Goal: Download file/media

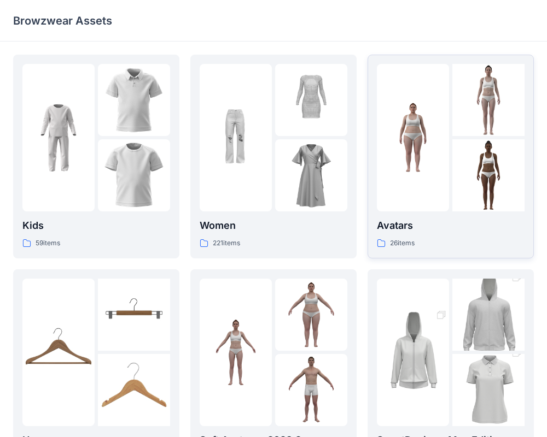
click at [405, 149] on img at bounding box center [413, 138] width 72 height 72
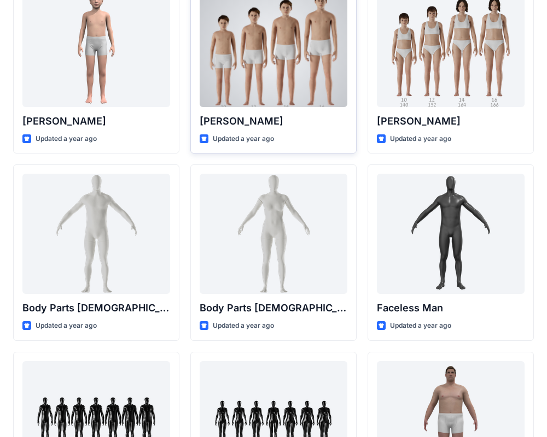
scroll to position [359, 0]
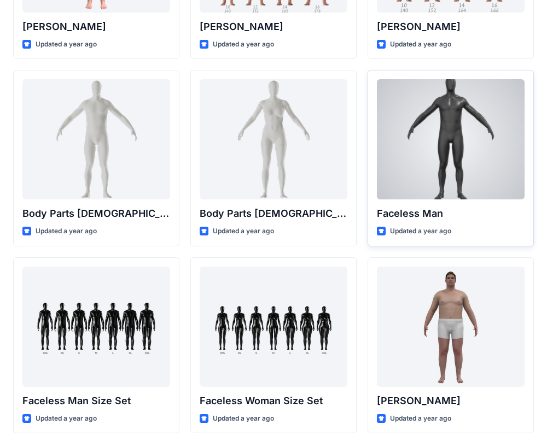
click at [439, 148] on div at bounding box center [451, 139] width 148 height 120
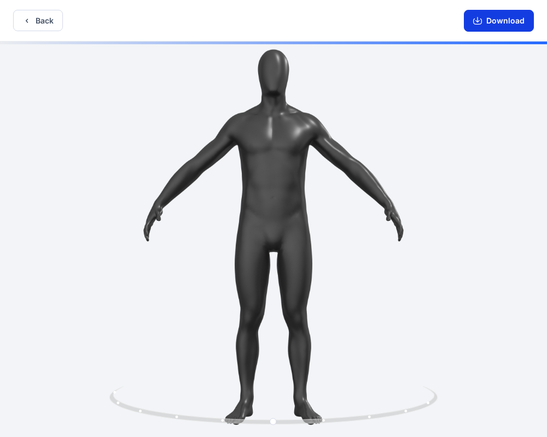
click at [489, 27] on button "Download" at bounding box center [499, 21] width 70 height 22
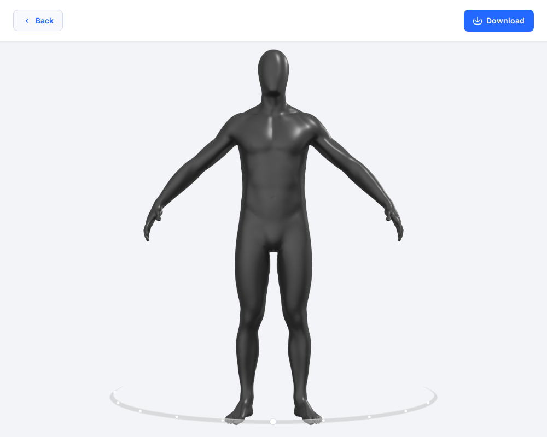
click at [40, 22] on button "Back" at bounding box center [38, 20] width 50 height 21
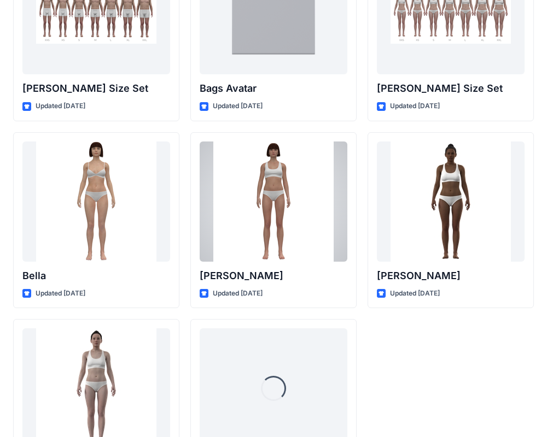
scroll to position [1305, 0]
